Goal: Task Accomplishment & Management: Use online tool/utility

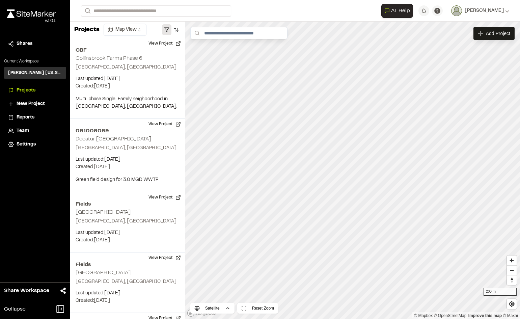
click at [169, 32] on button "button" at bounding box center [166, 29] width 9 height 11
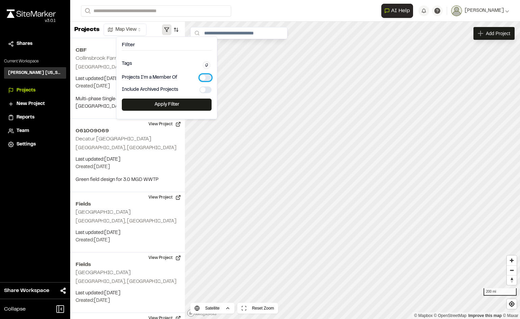
click at [206, 75] on button "button" at bounding box center [205, 77] width 12 height 7
click at [185, 104] on button "Apply Filter" at bounding box center [167, 105] width 90 height 12
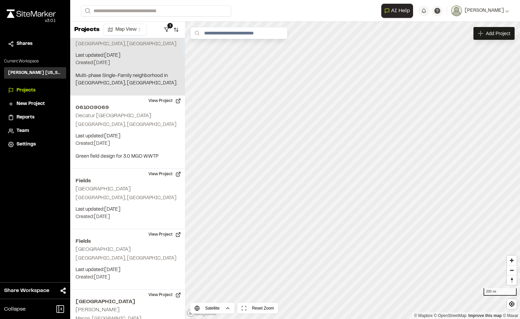
scroll to position [34, 0]
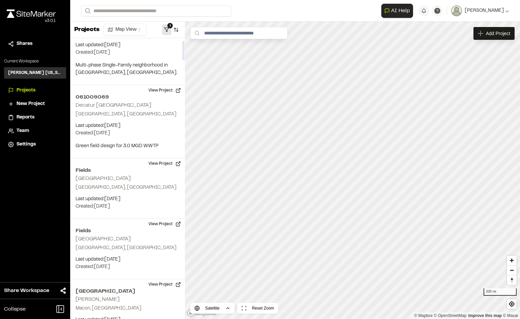
click at [167, 27] on button "1" at bounding box center [166, 29] width 9 height 11
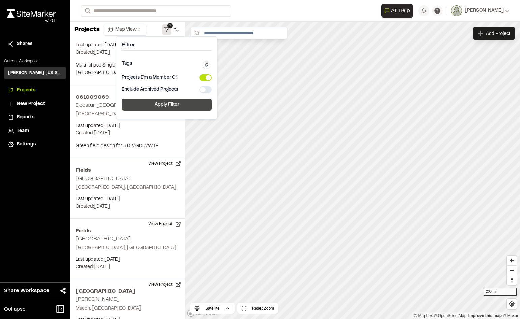
click at [166, 102] on button "Apply Filter" at bounding box center [167, 105] width 90 height 12
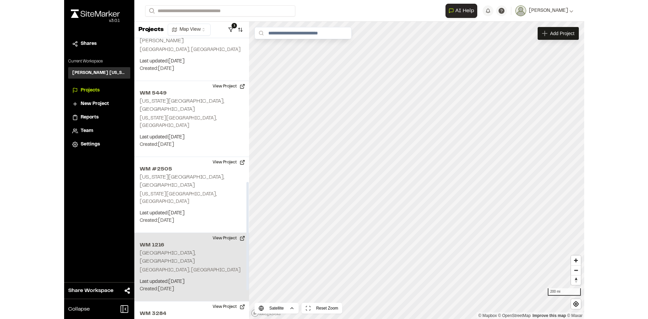
scroll to position [371, 0]
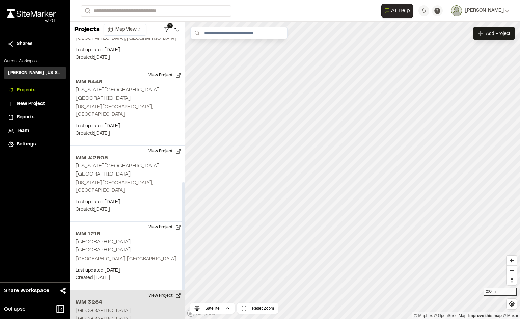
click at [151, 290] on button "View Project" at bounding box center [164, 295] width 40 height 11
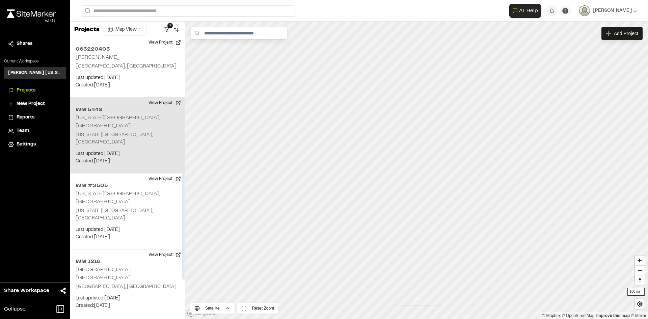
scroll to position [337, 0]
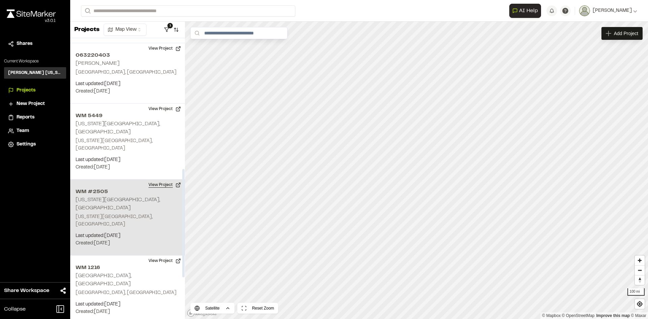
click at [160, 179] on button "View Project" at bounding box center [164, 184] width 40 height 11
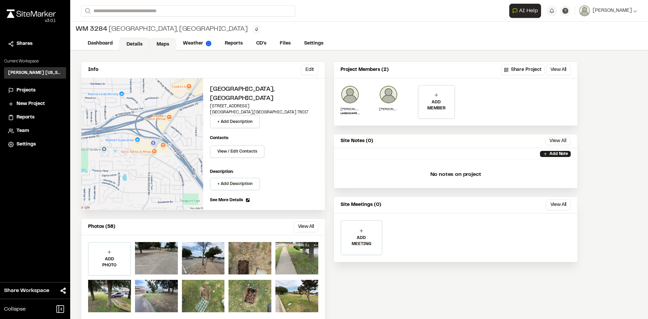
click at [169, 43] on link "Maps" at bounding box center [162, 44] width 27 height 13
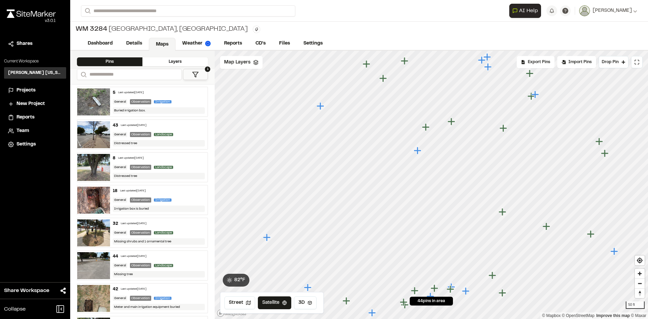
click at [418, 153] on icon "Map marker" at bounding box center [417, 150] width 7 height 7
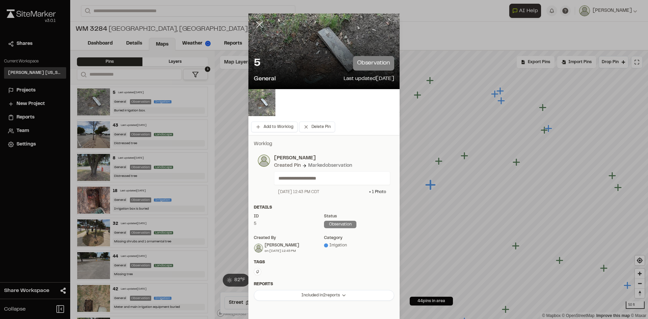
click at [256, 25] on icon at bounding box center [259, 24] width 11 height 11
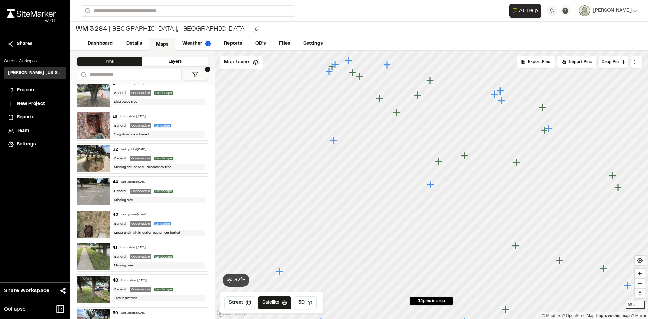
scroll to position [79, 0]
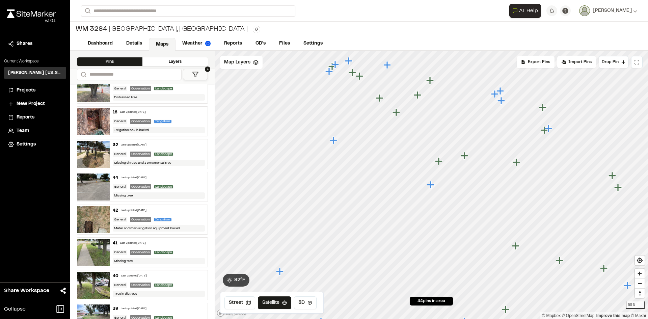
click at [97, 221] on img at bounding box center [93, 219] width 33 height 27
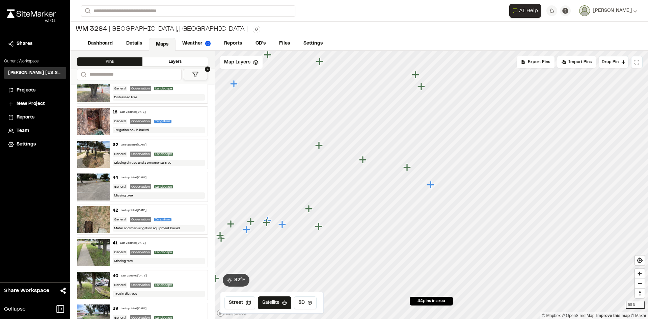
click at [174, 65] on div "Layers" at bounding box center [174, 61] width 65 height 9
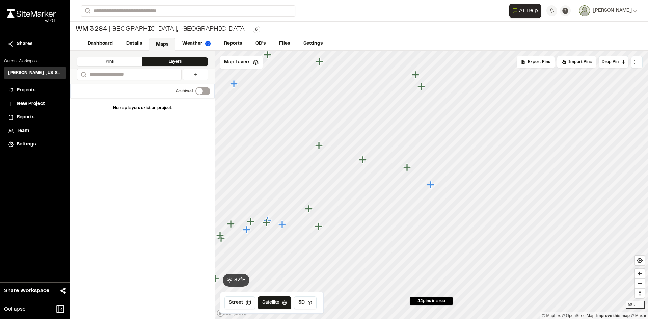
click at [132, 63] on div "Pins" at bounding box center [109, 61] width 65 height 9
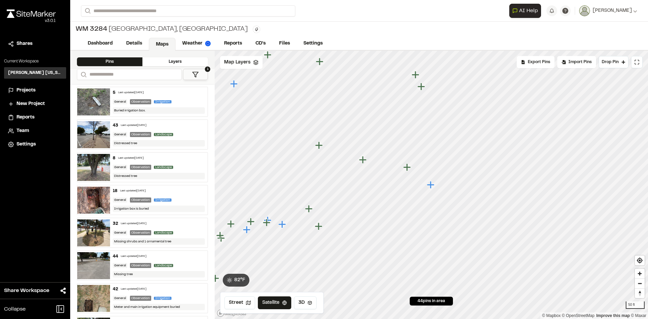
click at [192, 73] on icon at bounding box center [195, 74] width 7 height 7
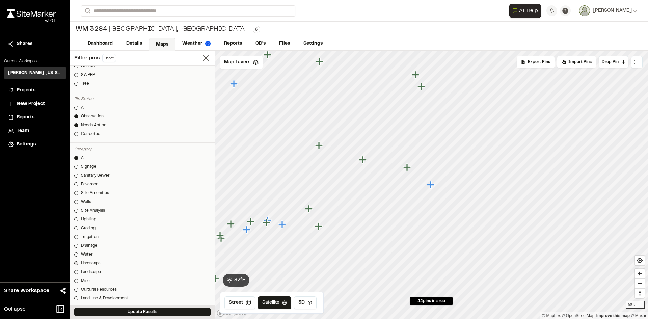
scroll to position [135, 0]
click at [78, 234] on link "Irrigation" at bounding box center [142, 234] width 136 height 6
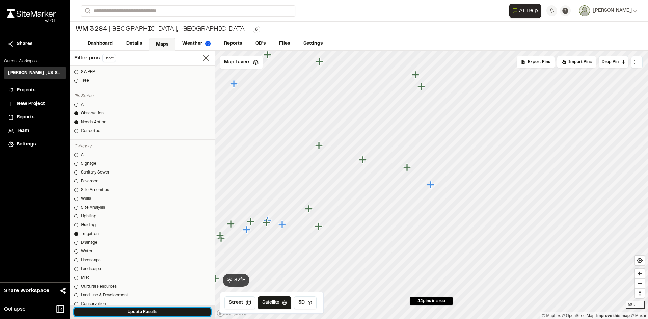
click at [139, 308] on button "Update Results" at bounding box center [142, 311] width 136 height 9
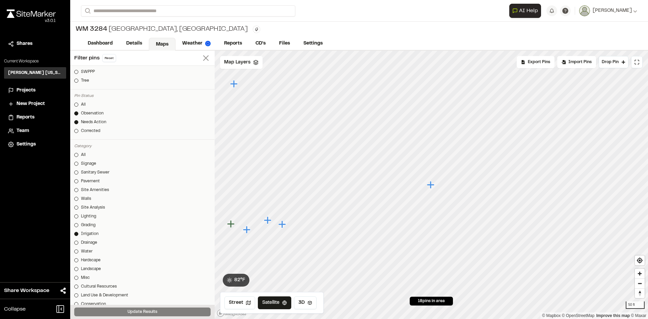
click at [201, 59] on icon at bounding box center [205, 57] width 9 height 9
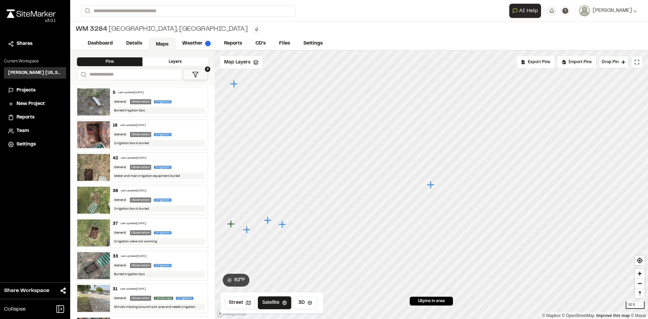
click at [89, 202] on img at bounding box center [93, 200] width 33 height 27
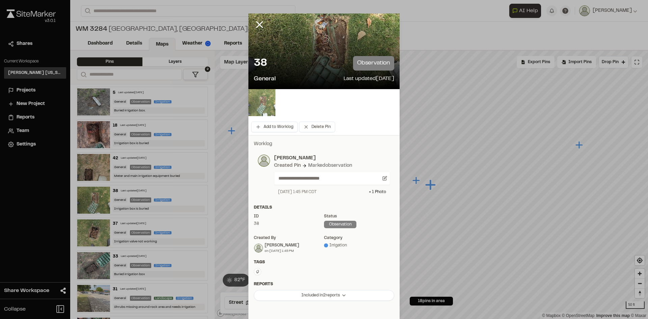
click at [266, 100] on img at bounding box center [261, 102] width 27 height 27
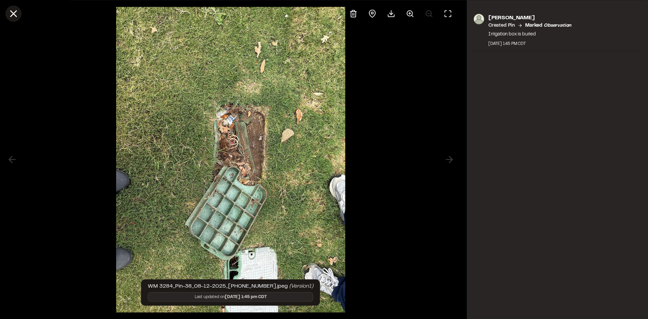
click at [14, 16] on icon at bounding box center [13, 13] width 11 height 11
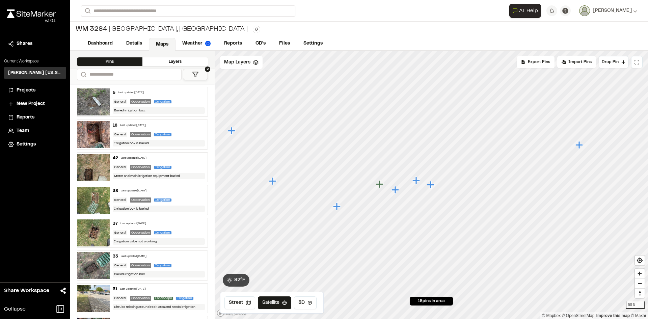
click at [94, 134] on img at bounding box center [93, 134] width 33 height 27
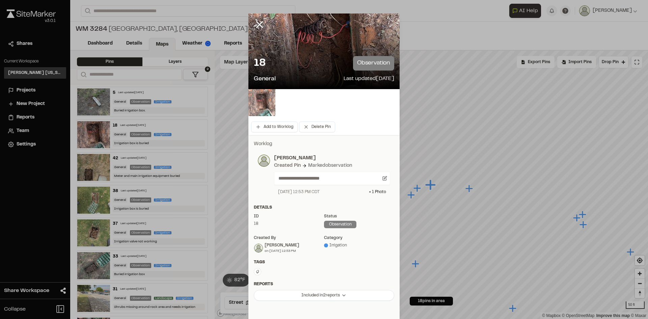
click at [263, 113] on img at bounding box center [261, 102] width 27 height 27
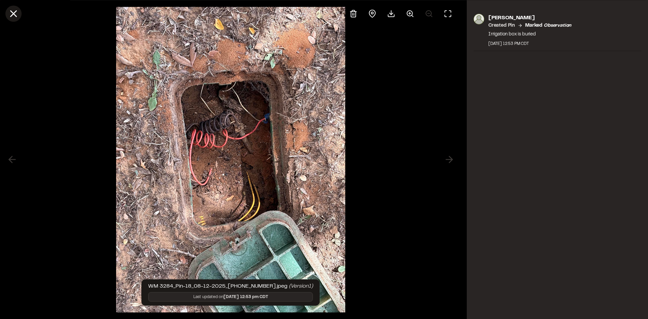
click at [16, 11] on line at bounding box center [14, 14] width 6 height 6
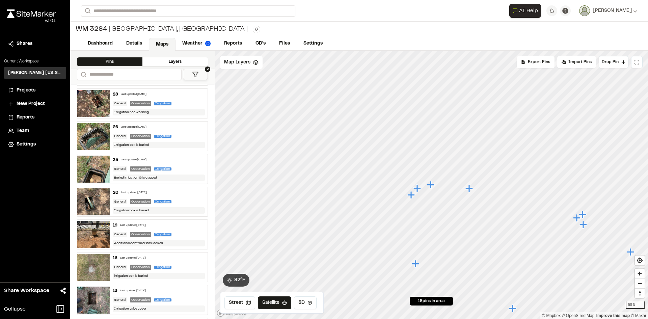
scroll to position [236, 0]
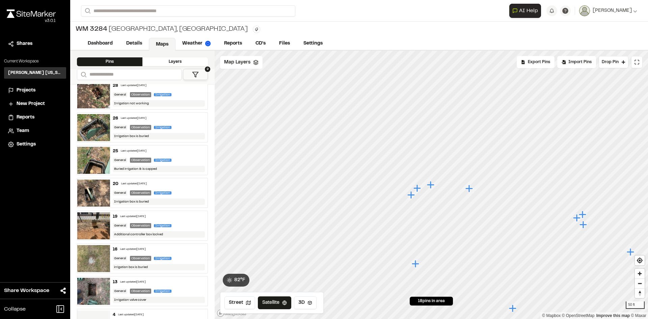
click at [94, 165] on img at bounding box center [93, 160] width 33 height 27
click at [102, 224] on img at bounding box center [93, 225] width 33 height 27
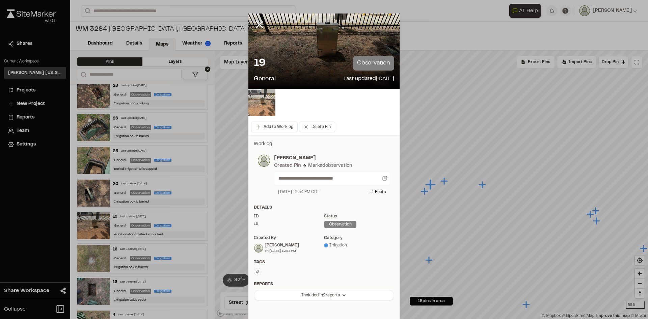
click at [253, 104] on img at bounding box center [261, 102] width 27 height 27
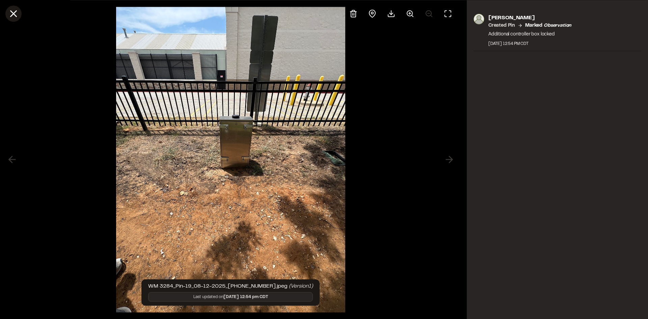
click at [13, 16] on icon at bounding box center [13, 13] width 11 height 11
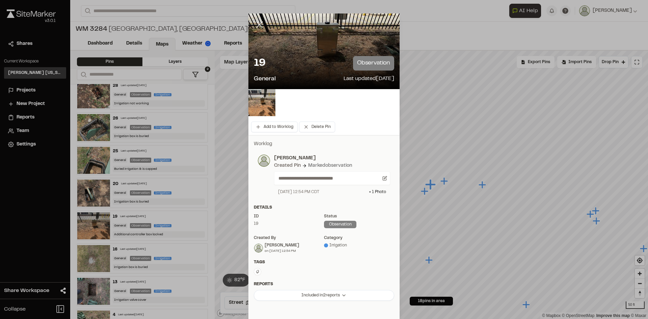
click at [257, 24] on icon at bounding box center [259, 24] width 11 height 11
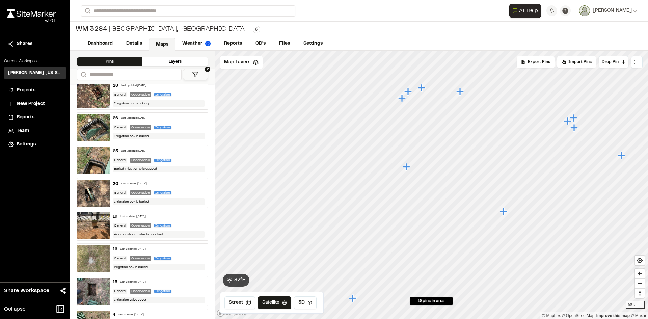
click at [25, 89] on span "Projects" at bounding box center [26, 90] width 19 height 7
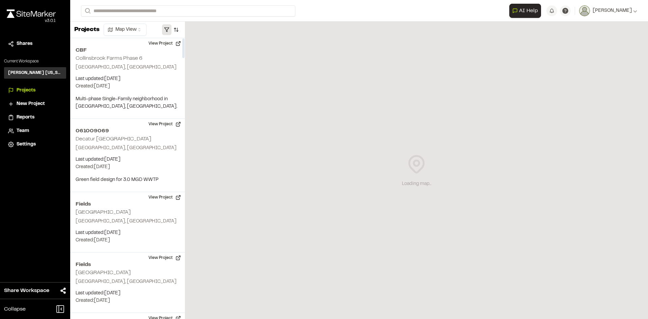
click at [164, 30] on button "button" at bounding box center [166, 29] width 9 height 11
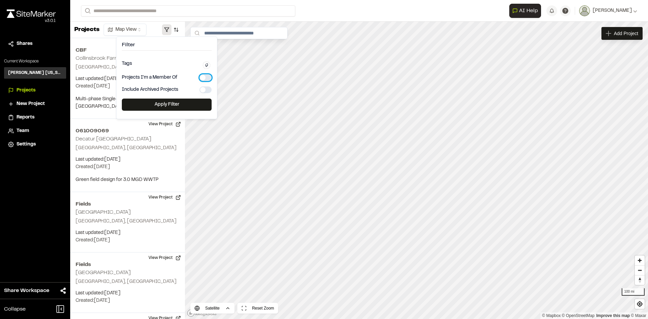
click at [202, 76] on button "button" at bounding box center [205, 77] width 12 height 7
click at [182, 103] on button "Apply Filter" at bounding box center [167, 105] width 90 height 12
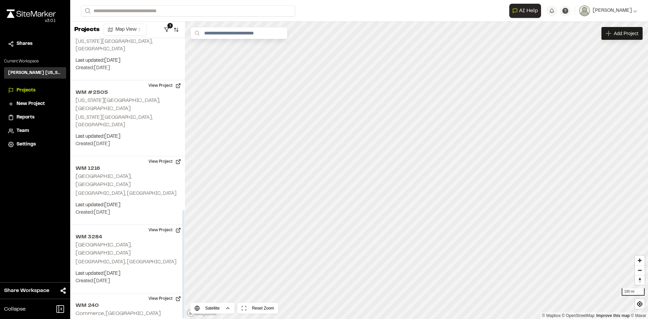
scroll to position [444, 0]
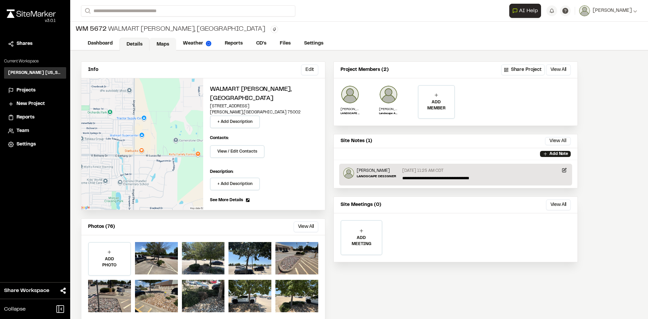
click at [166, 43] on link "Maps" at bounding box center [162, 44] width 27 height 13
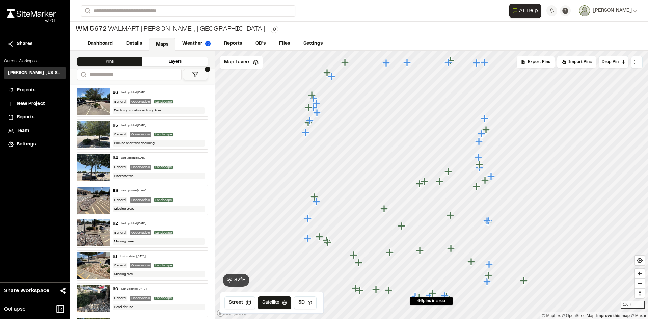
click at [448, 173] on icon "Map marker" at bounding box center [447, 171] width 7 height 7
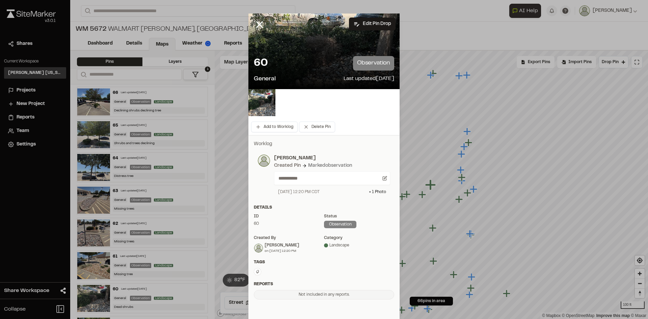
click at [257, 26] on line at bounding box center [260, 25] width 6 height 6
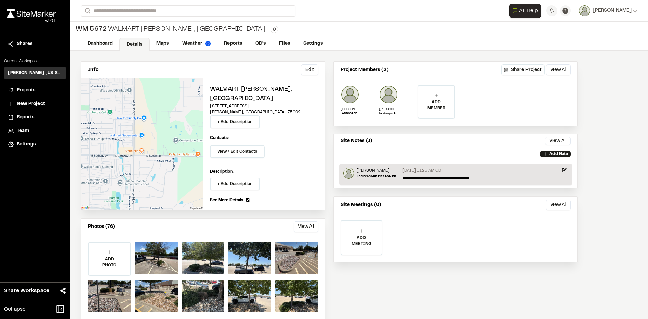
click at [30, 88] on span "Projects" at bounding box center [26, 90] width 19 height 7
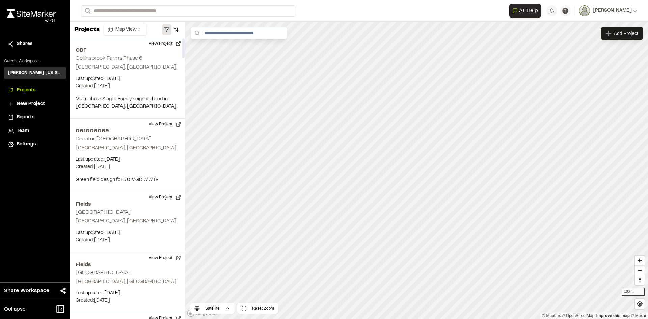
click at [164, 29] on button "button" at bounding box center [166, 29] width 9 height 11
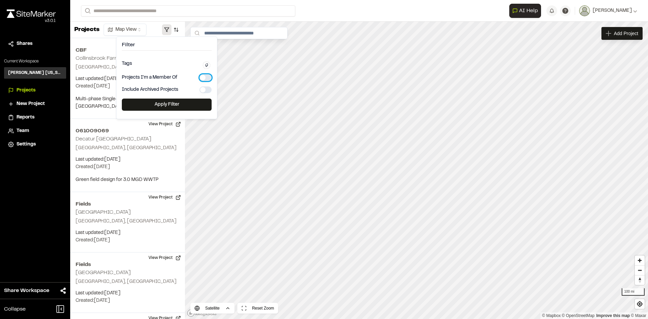
click at [204, 77] on button "button" at bounding box center [205, 77] width 12 height 7
click at [192, 106] on button "Apply Filter" at bounding box center [167, 105] width 90 height 12
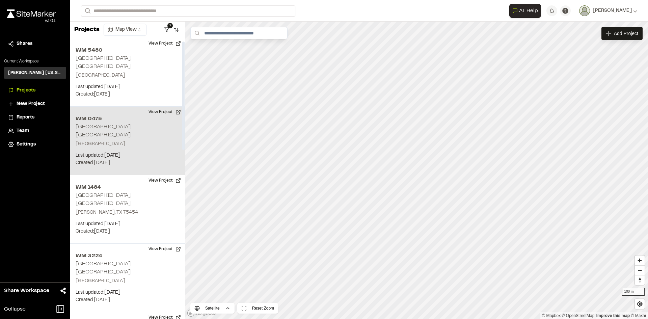
scroll to position [34, 0]
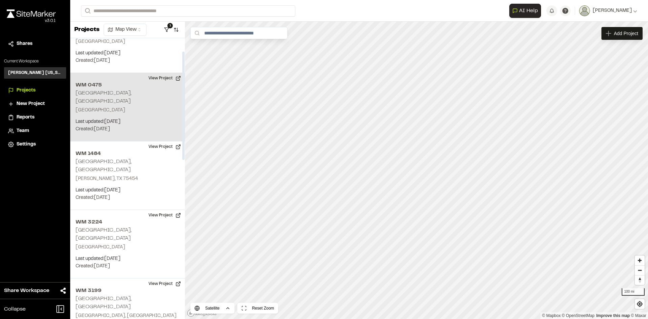
click at [120, 107] on p "Round Rock, TX 78664" at bounding box center [128, 110] width 104 height 7
click at [169, 73] on button "View Project" at bounding box center [164, 78] width 40 height 11
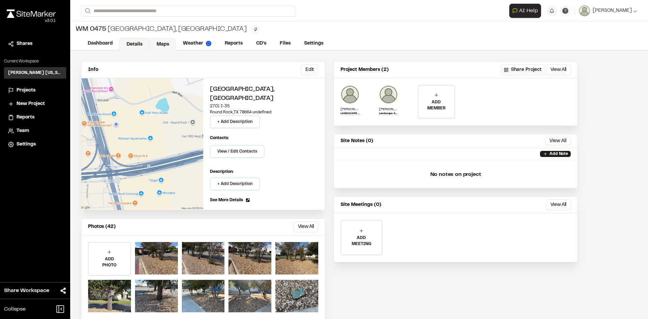
click at [162, 44] on link "Maps" at bounding box center [162, 44] width 27 height 13
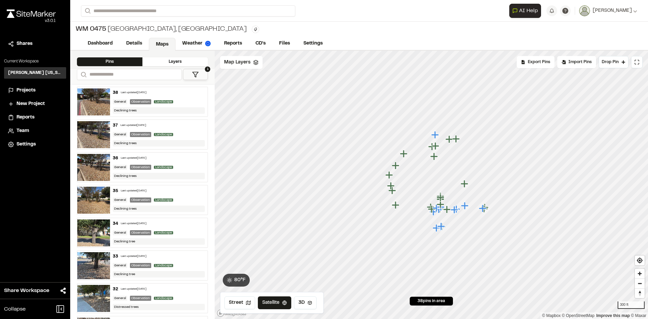
click at [465, 187] on icon "Map marker" at bounding box center [463, 183] width 7 height 7
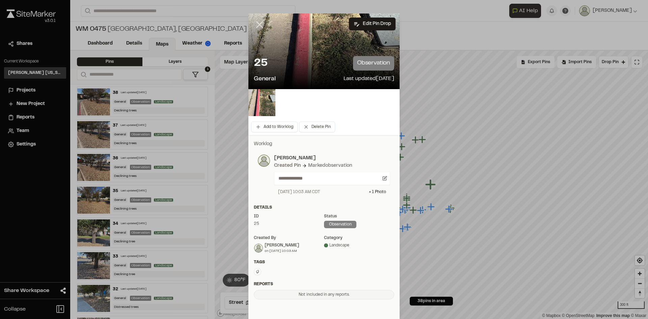
click at [257, 23] on icon at bounding box center [259, 24] width 11 height 11
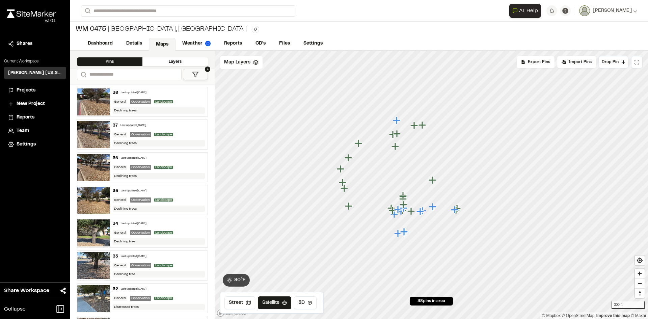
click at [394, 149] on icon "Map marker" at bounding box center [394, 145] width 7 height 7
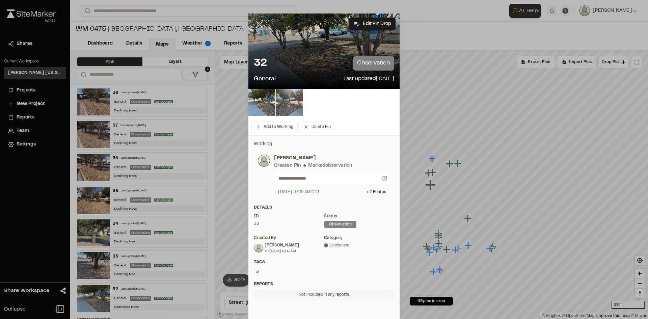
click at [258, 23] on icon at bounding box center [259, 24] width 11 height 11
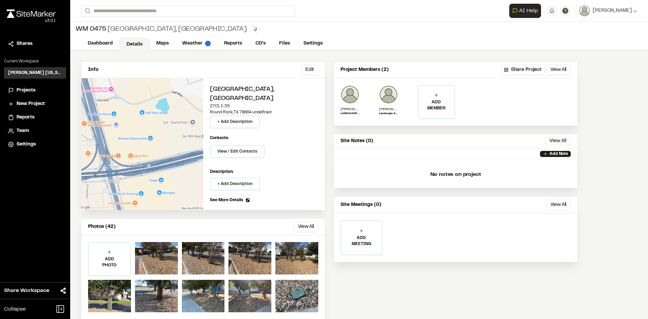
click at [18, 87] on span "Projects" at bounding box center [26, 90] width 19 height 7
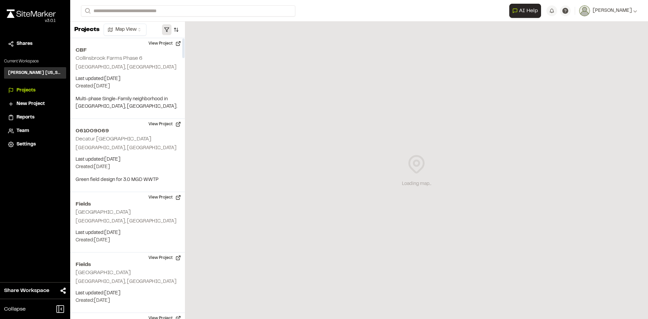
click at [166, 28] on button "button" at bounding box center [166, 29] width 9 height 11
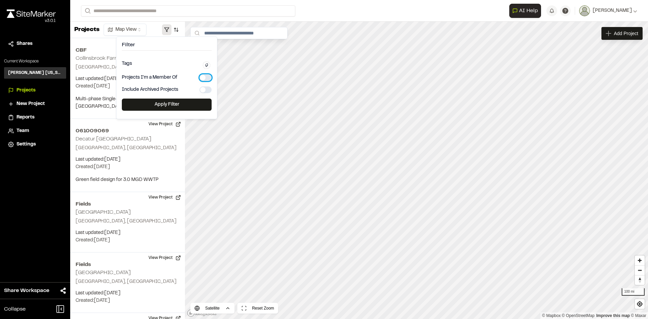
click at [207, 78] on button "button" at bounding box center [205, 77] width 12 height 7
click at [188, 101] on button "Apply Filter" at bounding box center [167, 105] width 90 height 12
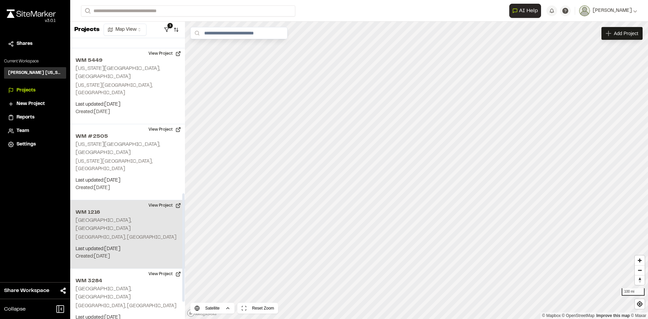
scroll to position [405, 0]
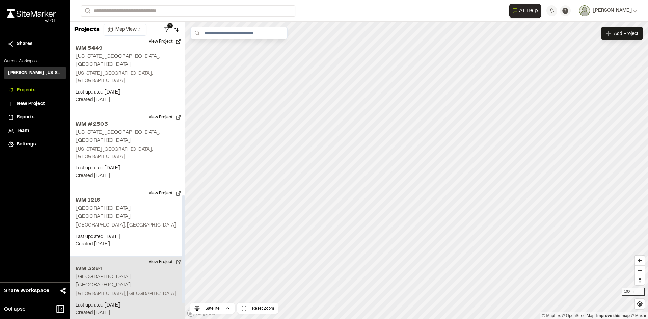
click at [121, 302] on p "Last updated: Aug 26, 2025" at bounding box center [128, 305] width 104 height 7
click at [157, 256] on button "View Project" at bounding box center [164, 261] width 40 height 11
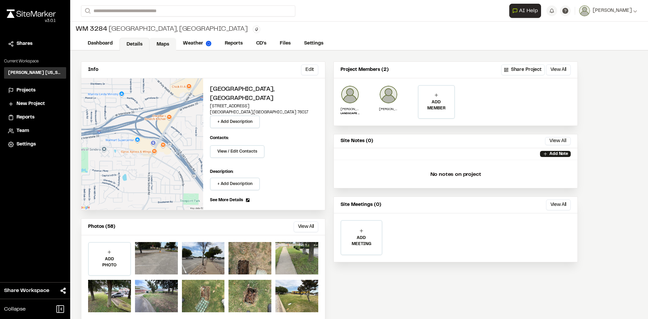
click at [165, 45] on link "Maps" at bounding box center [162, 44] width 27 height 13
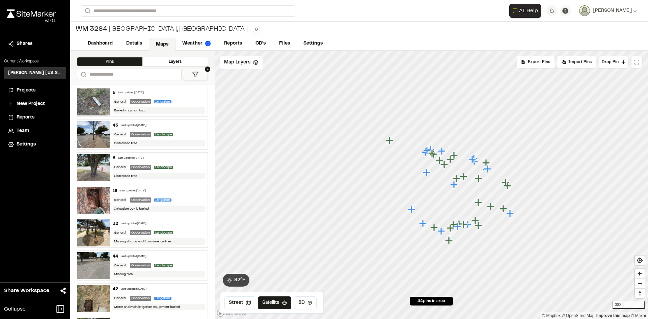
click at [412, 212] on icon "Map marker" at bounding box center [411, 208] width 7 height 7
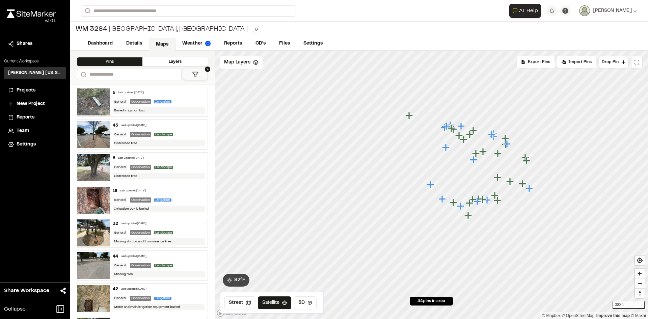
click at [445, 147] on icon "Map marker" at bounding box center [445, 146] width 7 height 7
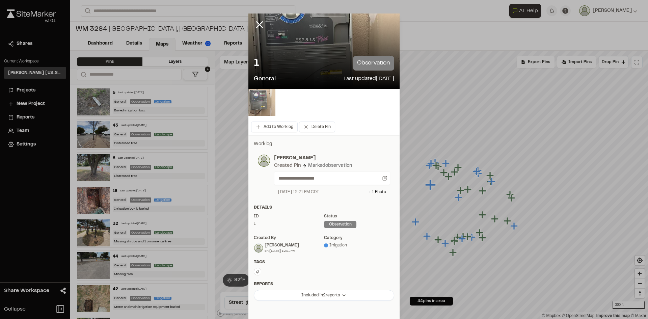
click at [261, 107] on img at bounding box center [261, 102] width 27 height 27
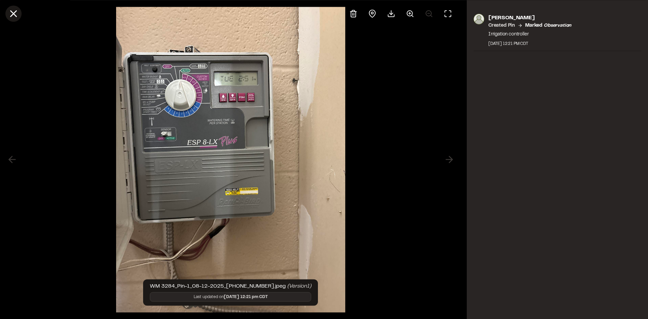
click at [10, 15] on icon at bounding box center [13, 13] width 11 height 11
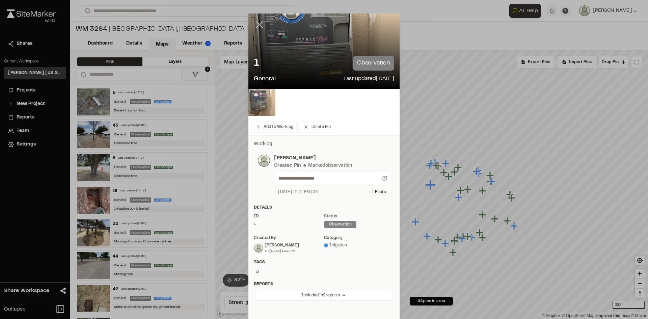
click at [256, 26] on icon at bounding box center [259, 24] width 11 height 11
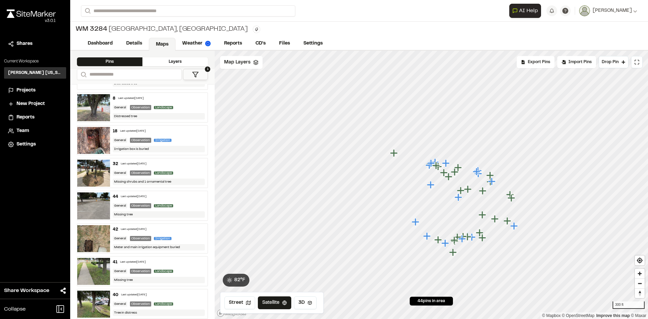
scroll to position [67, 0]
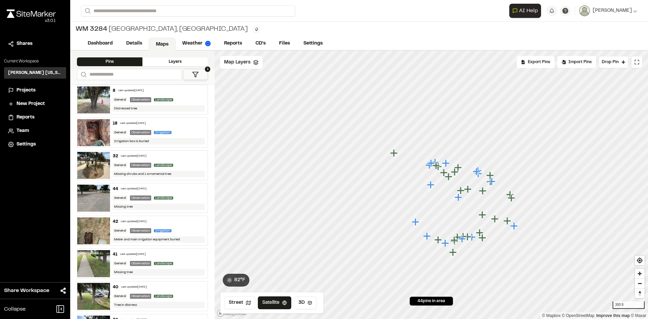
click at [89, 235] on img at bounding box center [93, 230] width 33 height 27
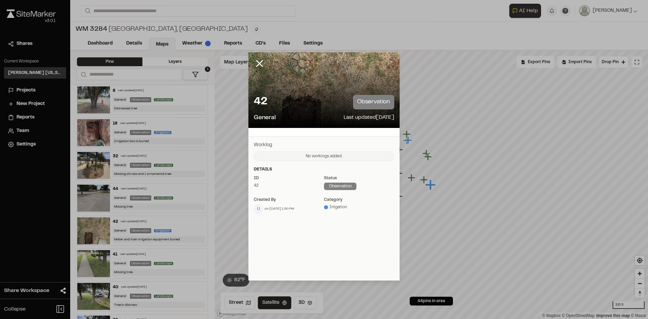
click at [291, 114] on div "General Last updated Aug 12, 2025" at bounding box center [324, 117] width 140 height 9
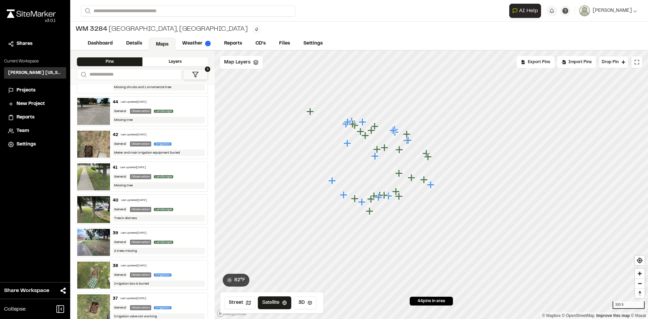
scroll to position [169, 0]
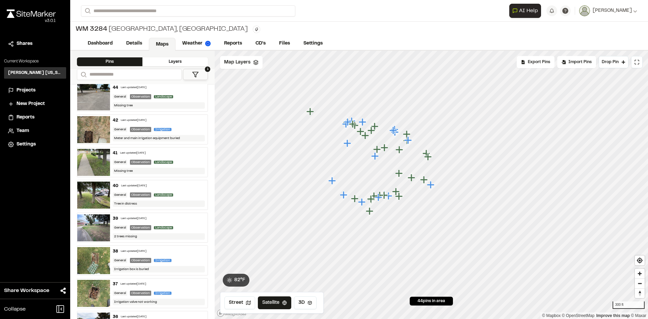
click at [97, 258] on img at bounding box center [93, 260] width 33 height 27
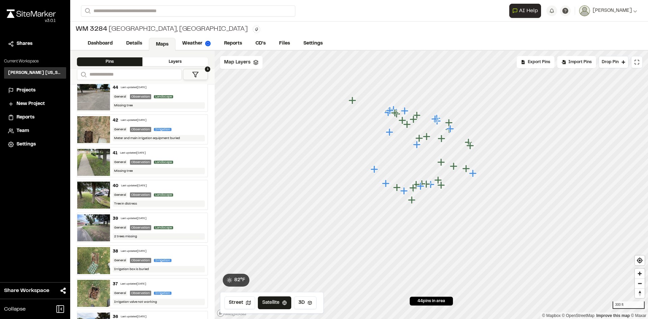
click at [93, 292] on img at bounding box center [93, 293] width 33 height 27
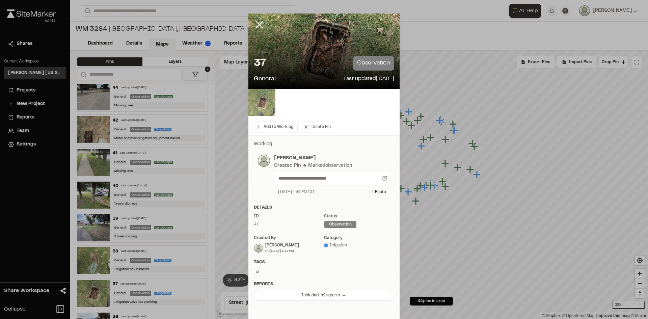
click at [259, 102] on img at bounding box center [261, 102] width 27 height 27
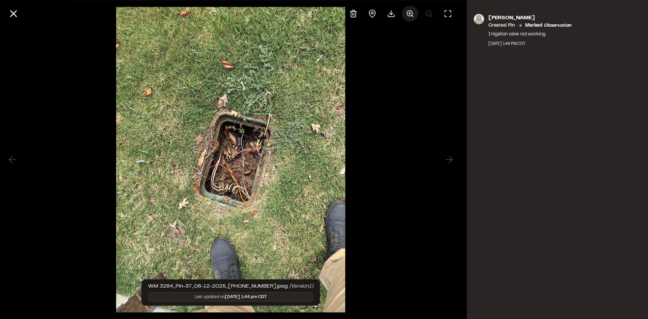
click at [407, 14] on circle at bounding box center [409, 12] width 5 height 5
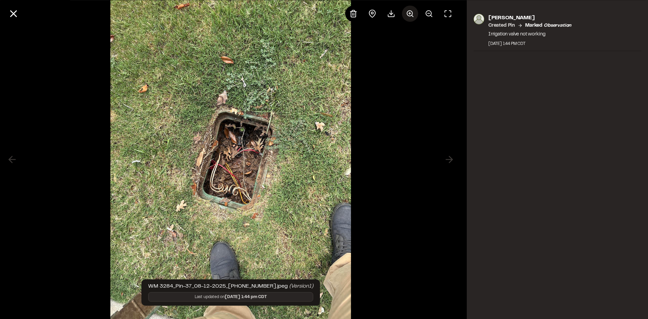
click at [406, 15] on icon at bounding box center [410, 13] width 8 height 8
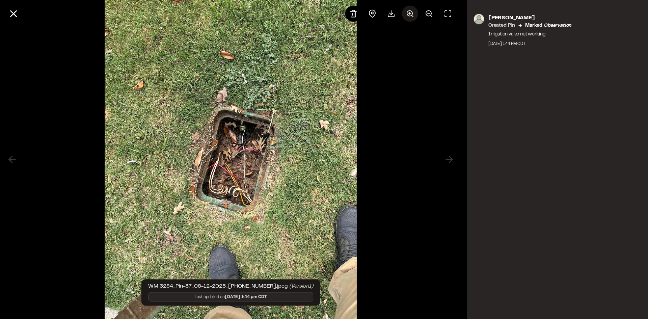
click at [406, 15] on icon at bounding box center [410, 13] width 8 height 8
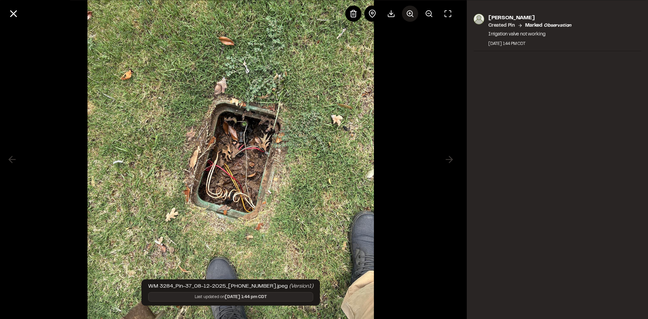
click at [406, 15] on icon at bounding box center [410, 13] width 8 height 8
click at [406, 15] on div at bounding box center [400, 13] width 111 height 16
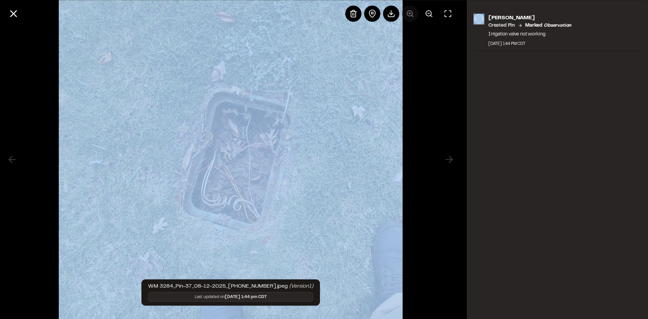
click at [406, 15] on div at bounding box center [400, 13] width 111 height 16
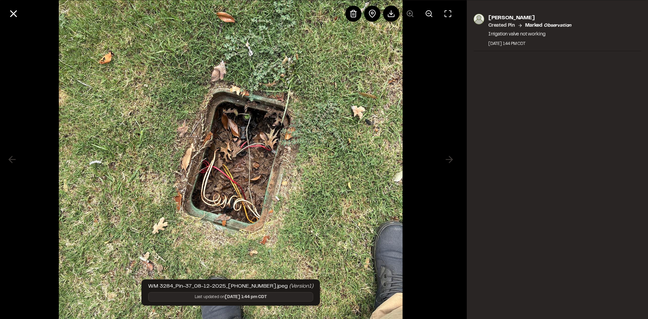
click at [407, 14] on div at bounding box center [400, 13] width 111 height 16
click at [23, 16] on div at bounding box center [230, 13] width 461 height 27
click at [7, 16] on button at bounding box center [13, 13] width 16 height 16
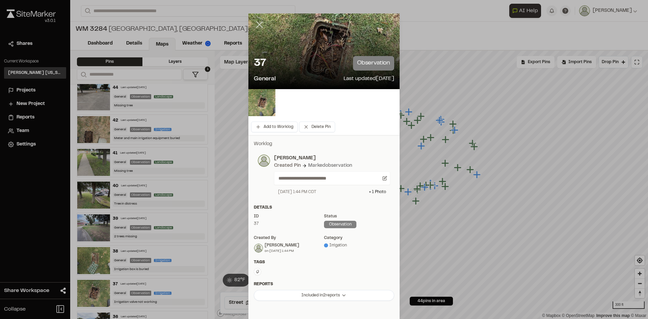
click at [257, 23] on line at bounding box center [260, 25] width 6 height 6
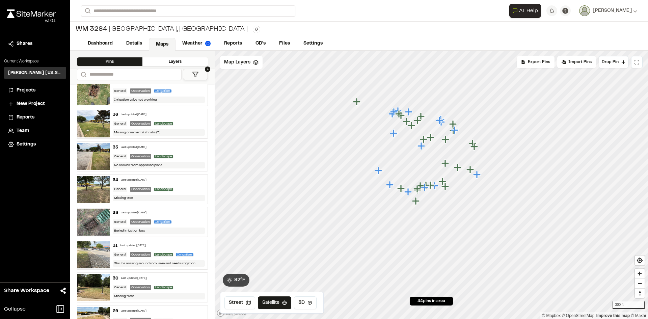
scroll to position [371, 0]
click at [191, 72] on button "1" at bounding box center [195, 74] width 25 height 11
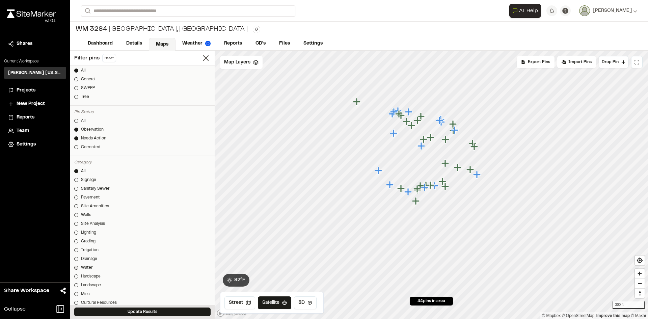
scroll to position [135, 0]
click at [78, 233] on div at bounding box center [76, 234] width 4 height 4
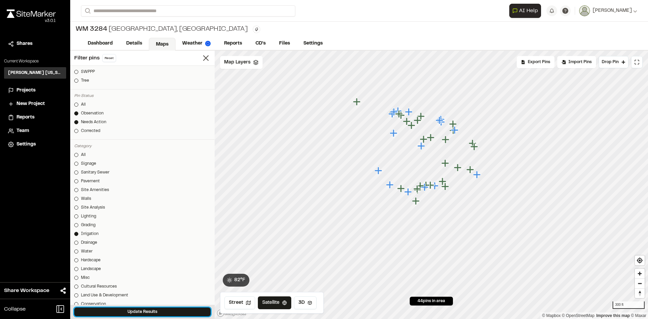
click at [136, 312] on button "Update Results" at bounding box center [142, 311] width 136 height 9
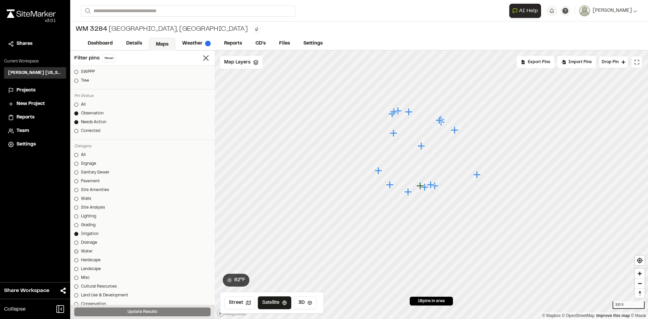
scroll to position [142, 0]
click at [201, 60] on icon at bounding box center [205, 57] width 9 height 9
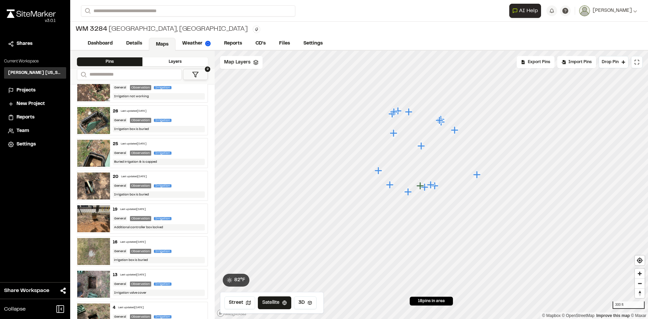
scroll to position [277, 0]
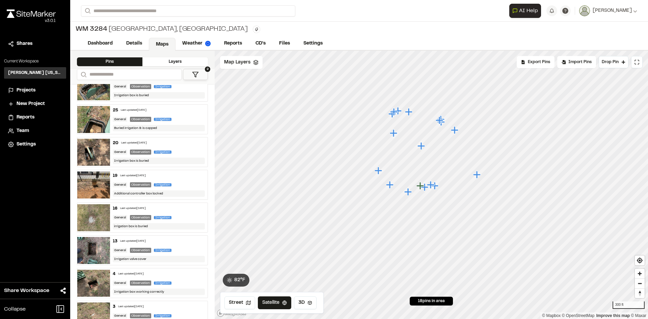
click at [93, 190] on img at bounding box center [93, 184] width 33 height 27
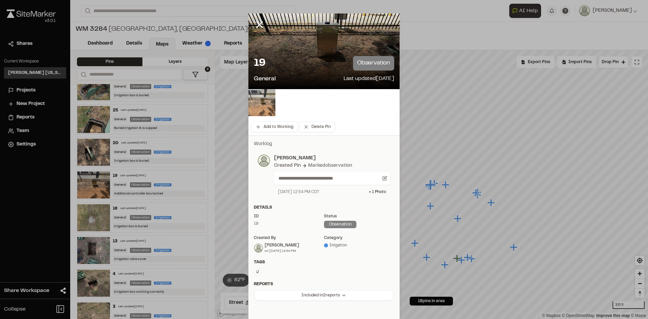
click at [261, 104] on img at bounding box center [261, 102] width 27 height 27
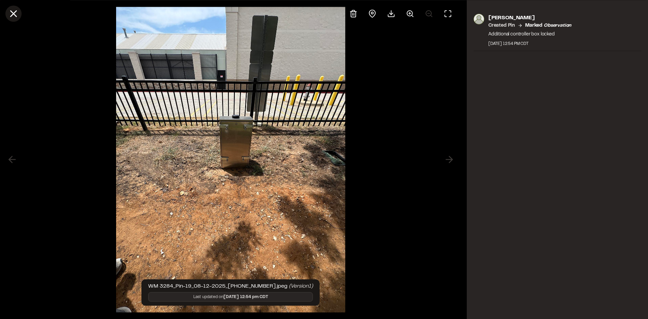
click at [11, 16] on line at bounding box center [14, 14] width 6 height 6
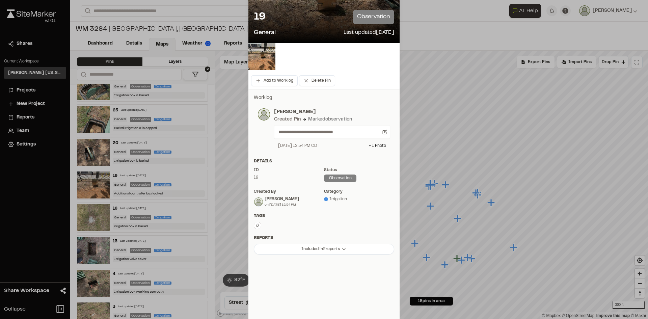
scroll to position [47, 0]
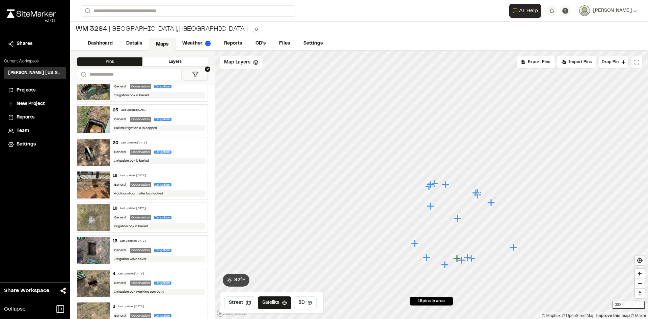
click at [95, 283] on img at bounding box center [93, 283] width 33 height 27
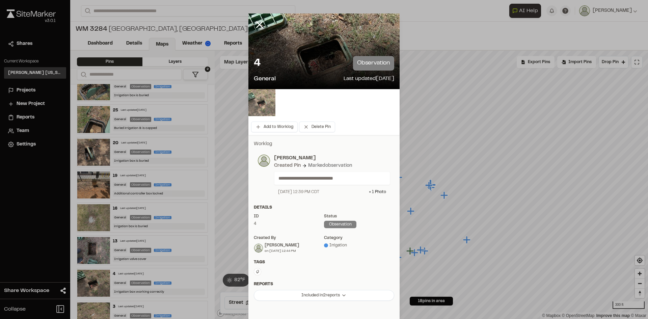
click at [264, 92] on img at bounding box center [261, 102] width 27 height 27
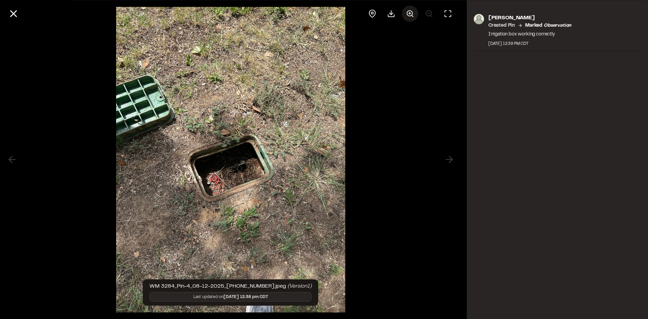
click at [412, 11] on icon at bounding box center [410, 13] width 8 height 8
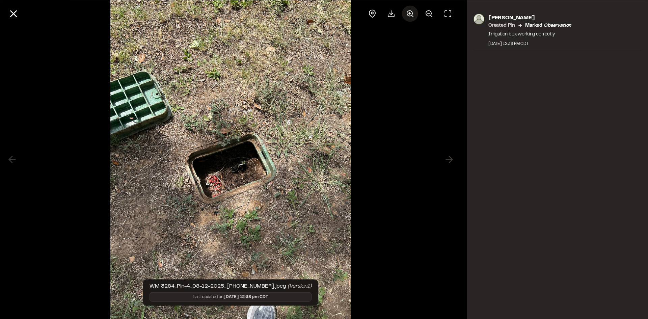
click at [412, 11] on icon at bounding box center [410, 13] width 8 height 8
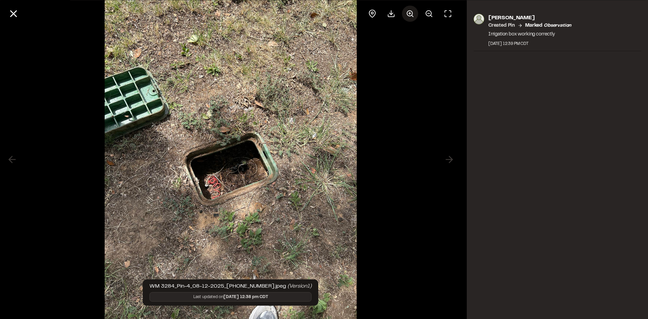
click at [412, 11] on icon at bounding box center [410, 13] width 8 height 8
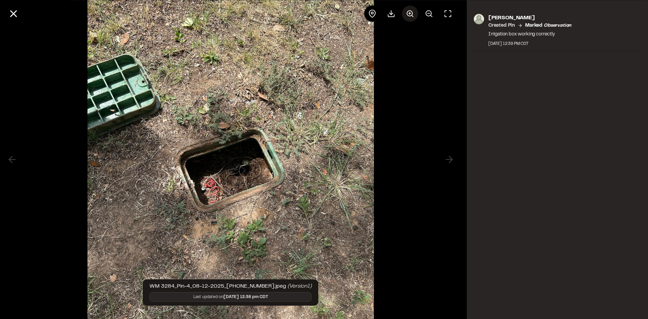
click at [412, 11] on icon at bounding box center [410, 13] width 8 height 8
click at [412, 11] on div at bounding box center [410, 13] width 92 height 16
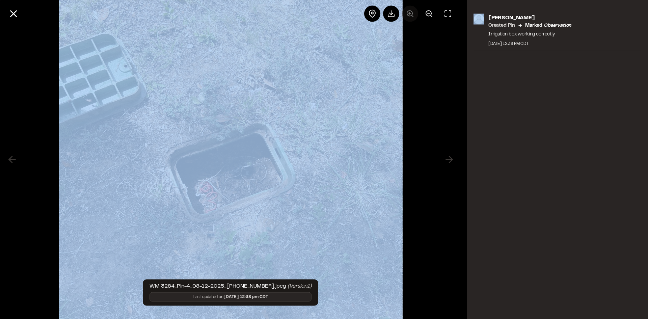
click at [412, 11] on div at bounding box center [410, 13] width 92 height 16
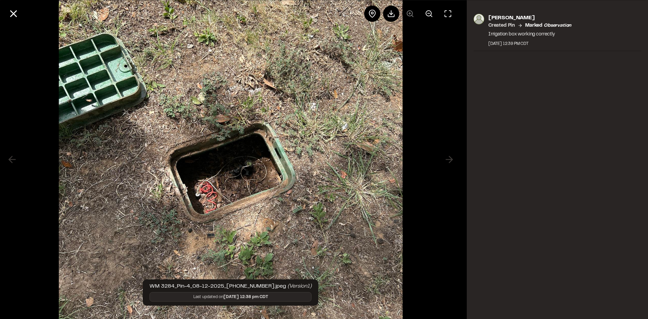
click at [412, 12] on div at bounding box center [410, 13] width 92 height 16
click at [13, 18] on icon at bounding box center [13, 13] width 11 height 11
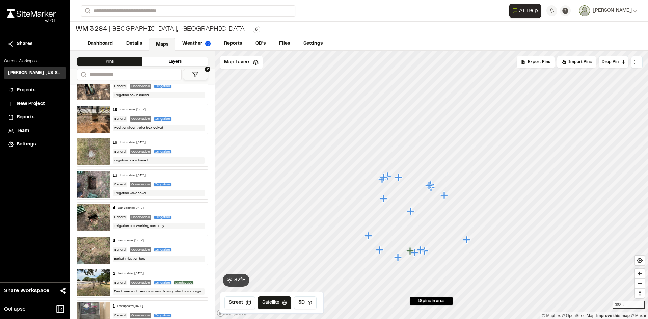
scroll to position [359, 0]
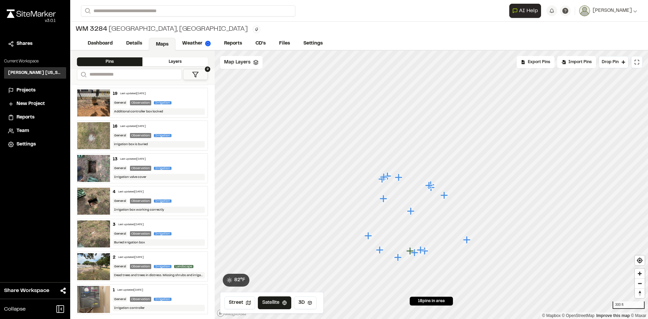
click at [90, 265] on img at bounding box center [93, 266] width 33 height 27
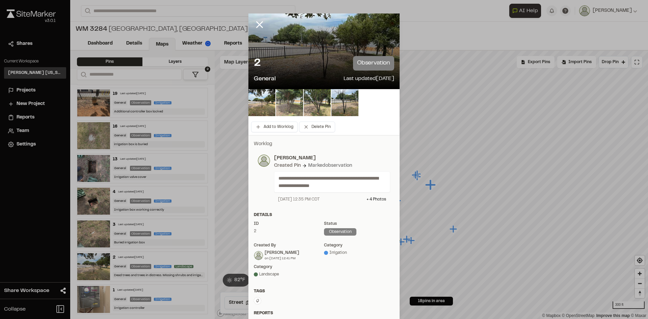
click at [257, 22] on line at bounding box center [260, 25] width 6 height 6
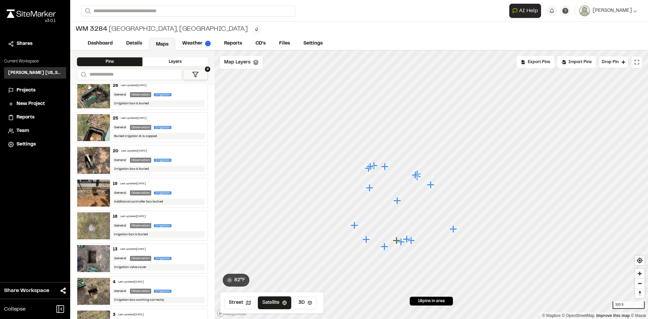
scroll to position [258, 0]
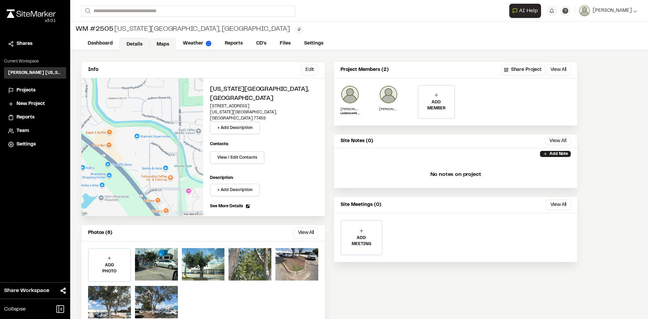
click at [159, 42] on link "Maps" at bounding box center [162, 44] width 27 height 13
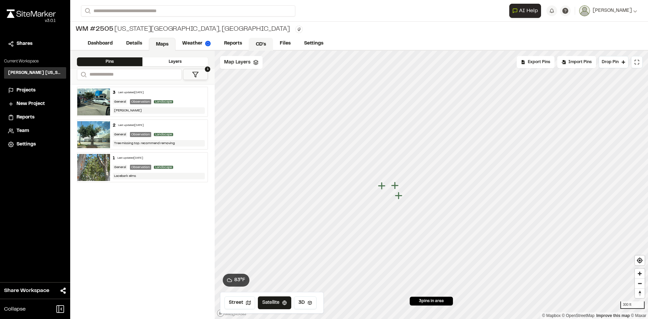
click at [255, 45] on link "CD's" at bounding box center [261, 44] width 24 height 13
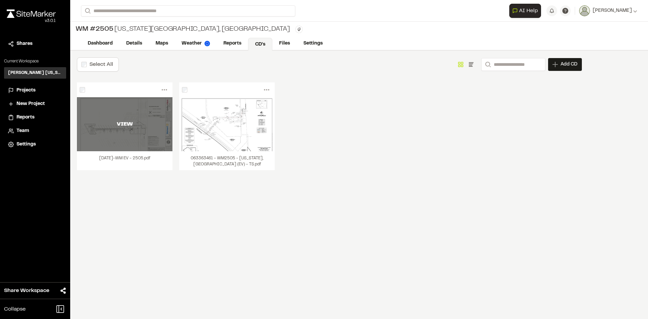
click at [134, 133] on div "VIEW" at bounding box center [124, 124] width 95 height 54
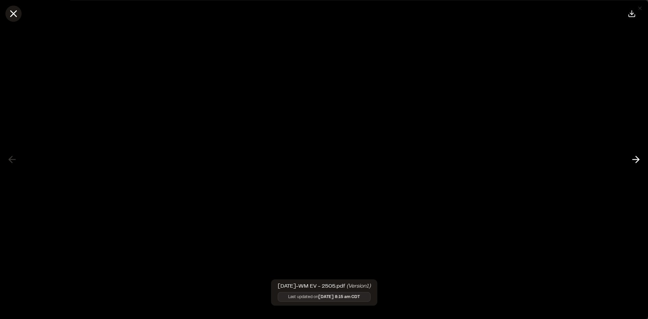
click at [18, 11] on icon at bounding box center [13, 13] width 11 height 11
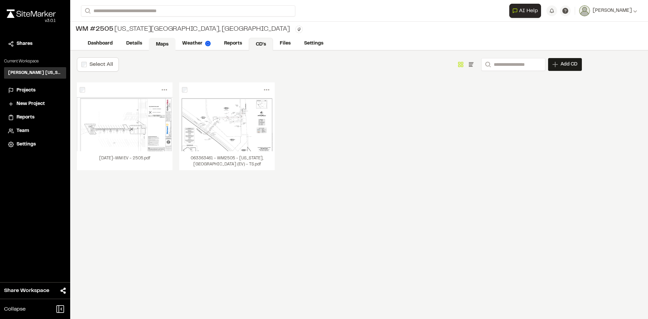
click at [165, 43] on link "Maps" at bounding box center [162, 44] width 27 height 13
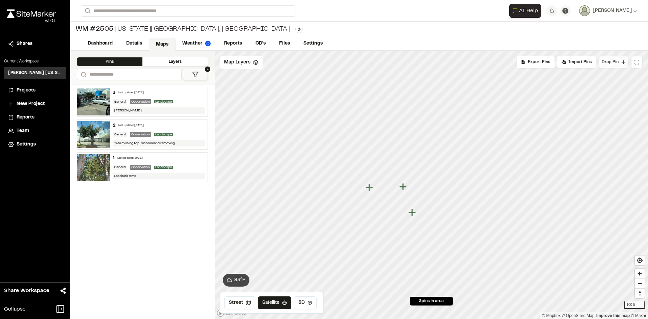
click at [610, 65] on button "Drop Pin" at bounding box center [613, 62] width 30 height 12
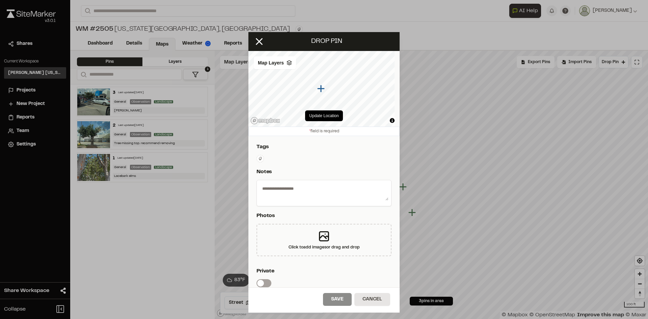
click at [305, 188] on textarea at bounding box center [323, 192] width 129 height 18
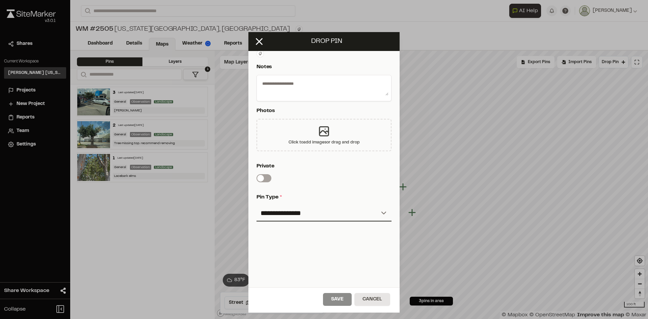
scroll to position [110, 0]
click at [322, 208] on select "**********" at bounding box center [323, 213] width 135 height 16
select select "****"
click at [256, 205] on select "**********" at bounding box center [323, 213] width 135 height 16
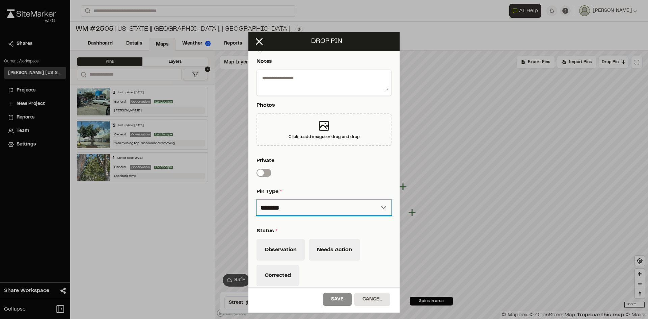
scroll to position [178, 0]
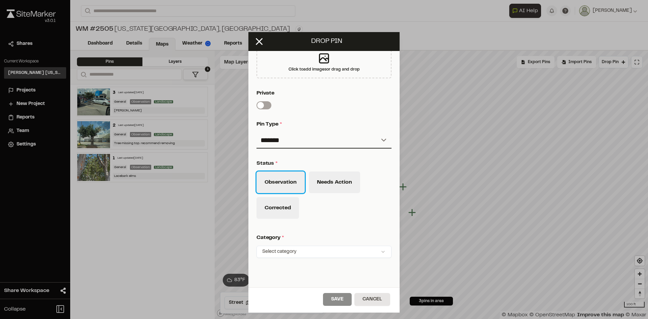
click at [291, 184] on button "Observation" at bounding box center [280, 182] width 48 height 22
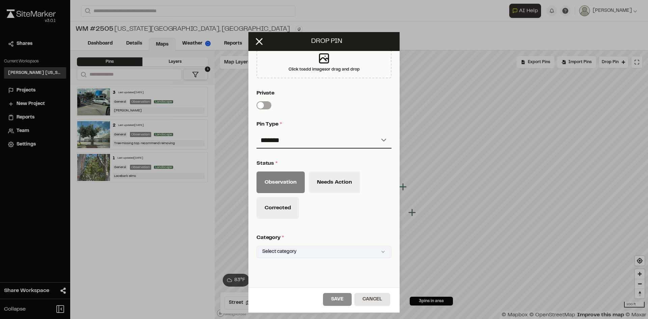
click at [335, 248] on html "**********" at bounding box center [324, 159] width 648 height 319
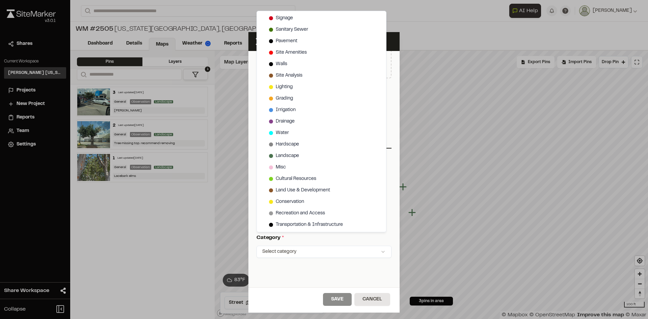
click at [358, 252] on html "**********" at bounding box center [324, 159] width 648 height 319
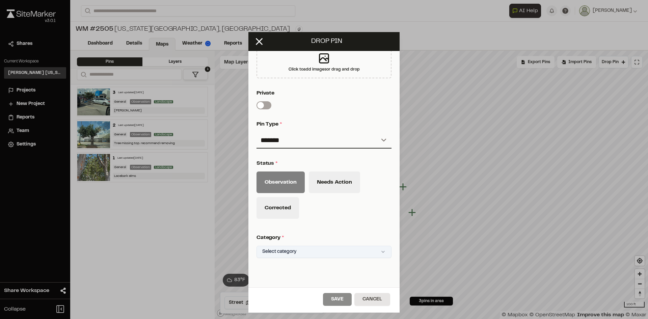
click at [358, 250] on html "**********" at bounding box center [324, 159] width 648 height 319
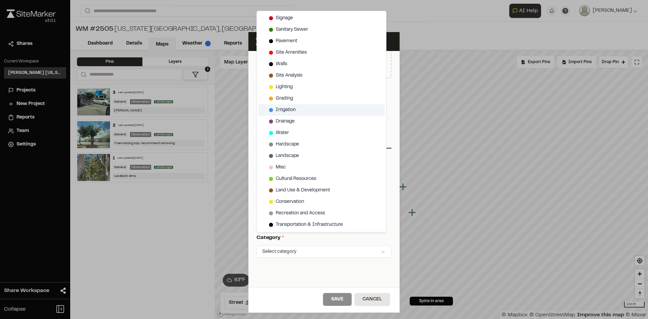
click at [292, 109] on span "Irrigation" at bounding box center [286, 109] width 20 height 7
click at [362, 270] on html "**********" at bounding box center [324, 159] width 648 height 319
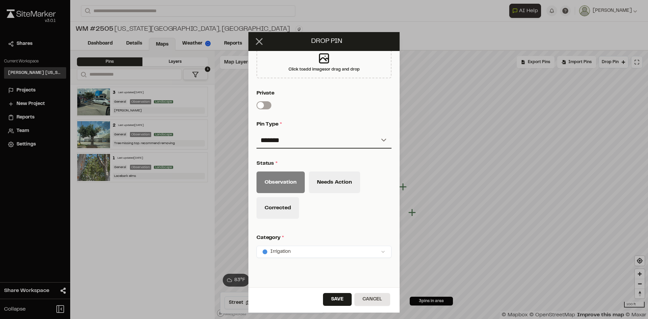
click at [258, 43] on line at bounding box center [259, 41] width 6 height 6
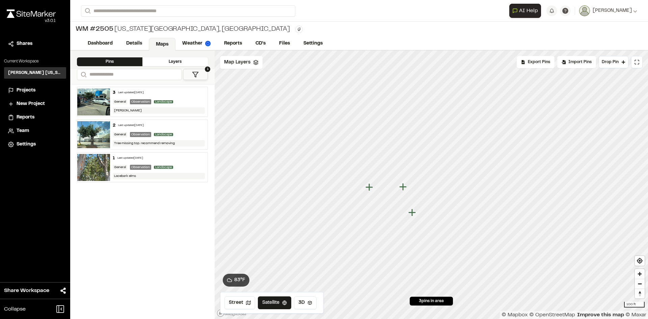
click at [91, 132] on img at bounding box center [93, 134] width 33 height 27
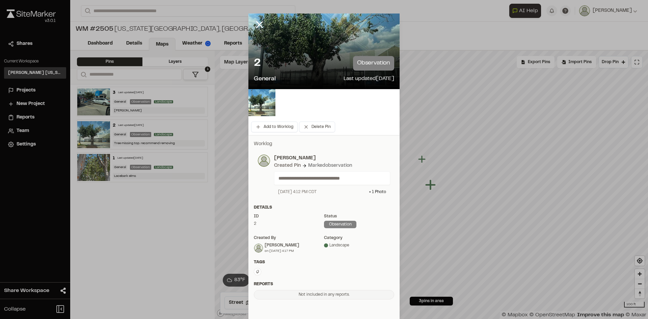
click at [348, 246] on div "Landscape" at bounding box center [359, 245] width 70 height 6
drag, startPoint x: 348, startPoint y: 246, endPoint x: 325, endPoint y: 244, distance: 23.7
click at [325, 244] on div "Landscape" at bounding box center [359, 245] width 70 height 6
drag, startPoint x: 294, startPoint y: 176, endPoint x: 365, endPoint y: 174, distance: 71.2
click at [365, 174] on div "**********" at bounding box center [332, 177] width 116 height 13
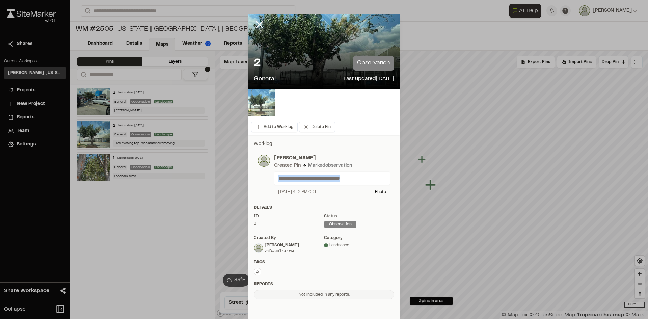
click at [258, 101] on img at bounding box center [261, 102] width 27 height 27
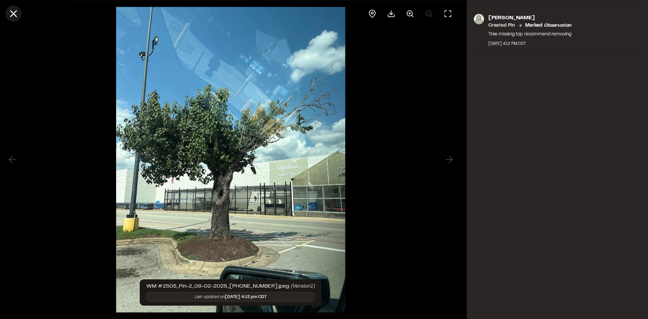
click at [17, 13] on icon at bounding box center [13, 13] width 11 height 11
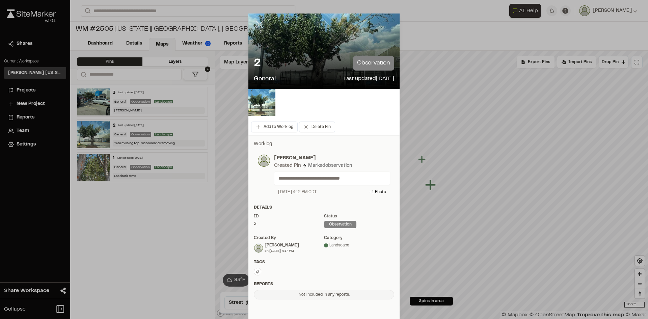
click at [258, 25] on line at bounding box center [260, 25] width 6 height 6
